Goal: Task Accomplishment & Management: Manage account settings

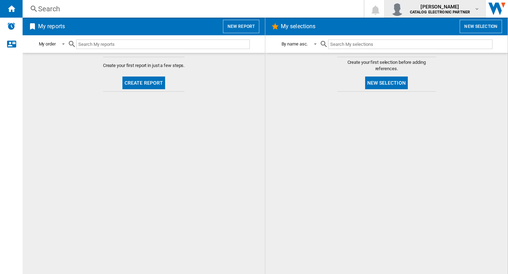
click at [434, 9] on span "[PERSON_NAME]" at bounding box center [440, 6] width 60 height 7
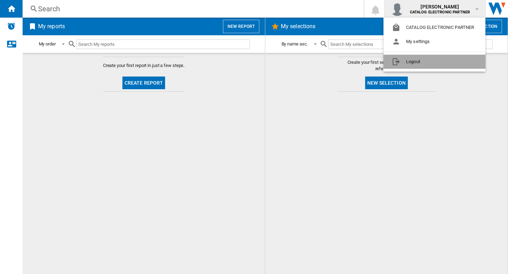
click at [423, 59] on button "Logout" at bounding box center [434, 62] width 102 height 14
